Goal: Information Seeking & Learning: Understand process/instructions

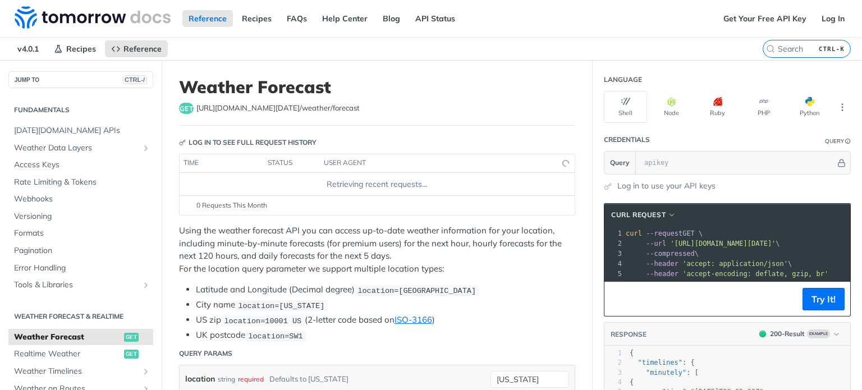
drag, startPoint x: 357, startPoint y: 108, endPoint x: 274, endPoint y: 112, distance: 83.2
click at [274, 112] on div "get [URL][DOMAIN_NAME][DATE] /weather/forecast" at bounding box center [377, 108] width 396 height 11
click at [350, 111] on div "get [URL][DOMAIN_NAME][DATE] /weather/forecast" at bounding box center [377, 108] width 396 height 11
drag, startPoint x: 346, startPoint y: 106, endPoint x: 196, endPoint y: 108, distance: 150.5
click at [196, 108] on div "get [URL][DOMAIN_NAME][DATE] /weather/forecast" at bounding box center [377, 108] width 396 height 11
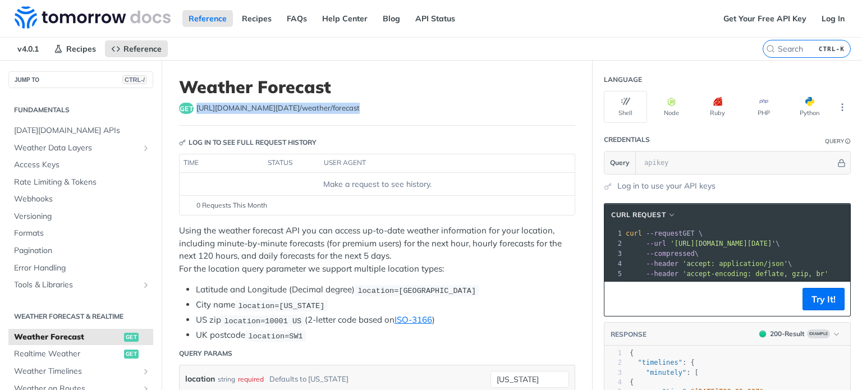
copy span "[URL][DOMAIN_NAME][DATE] /weather/forecast"
click at [445, 123] on header "Weather Forecast get [URL][DOMAIN_NAME][DATE] /weather/forecast" at bounding box center [377, 101] width 396 height 49
